Goal: Navigation & Orientation: Find specific page/section

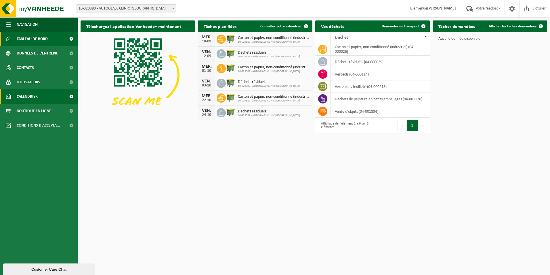
click at [35, 98] on span "Calendrier" at bounding box center [27, 96] width 21 height 14
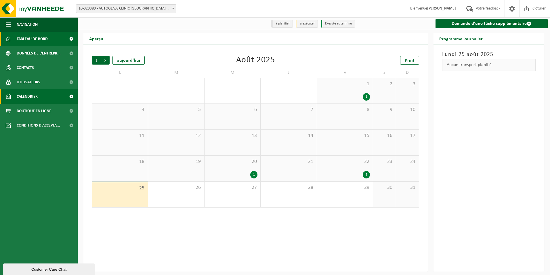
click at [28, 38] on span "Tableau de bord" at bounding box center [32, 39] width 31 height 14
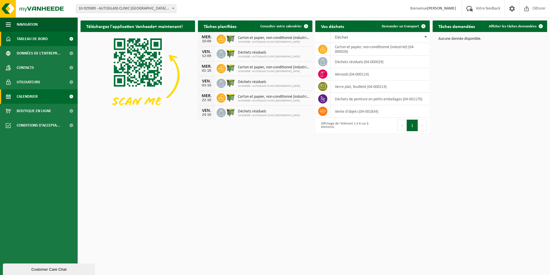
drag, startPoint x: 32, startPoint y: 94, endPoint x: 43, endPoint y: 97, distance: 11.2
click at [32, 94] on span "Calendrier" at bounding box center [27, 96] width 21 height 14
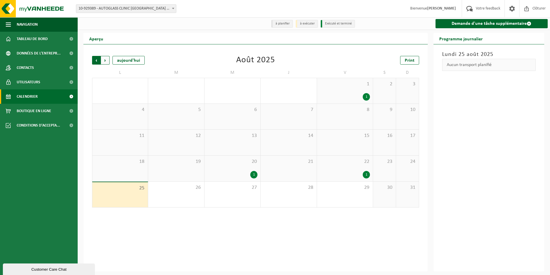
click at [106, 62] on span "Suivant" at bounding box center [105, 60] width 9 height 9
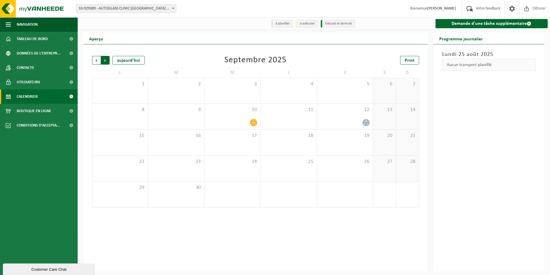
click at [96, 60] on span "Précédent" at bounding box center [96, 60] width 9 height 9
